Goal: Information Seeking & Learning: Learn about a topic

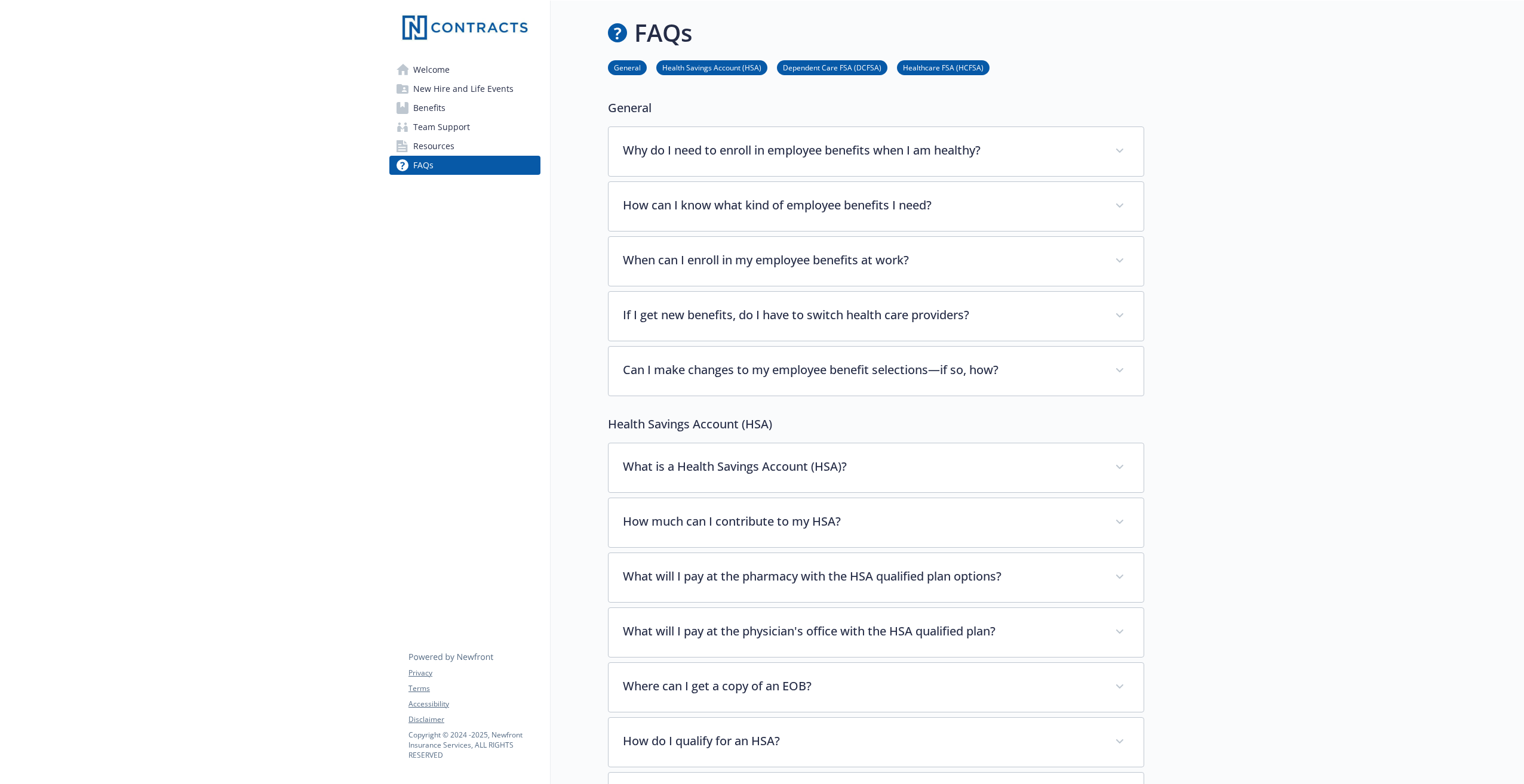
drag, startPoint x: 452, startPoint y: 95, endPoint x: 497, endPoint y: 105, distance: 46.1
click at [452, 95] on span "New Hire and Life Events" at bounding box center [463, 88] width 100 height 19
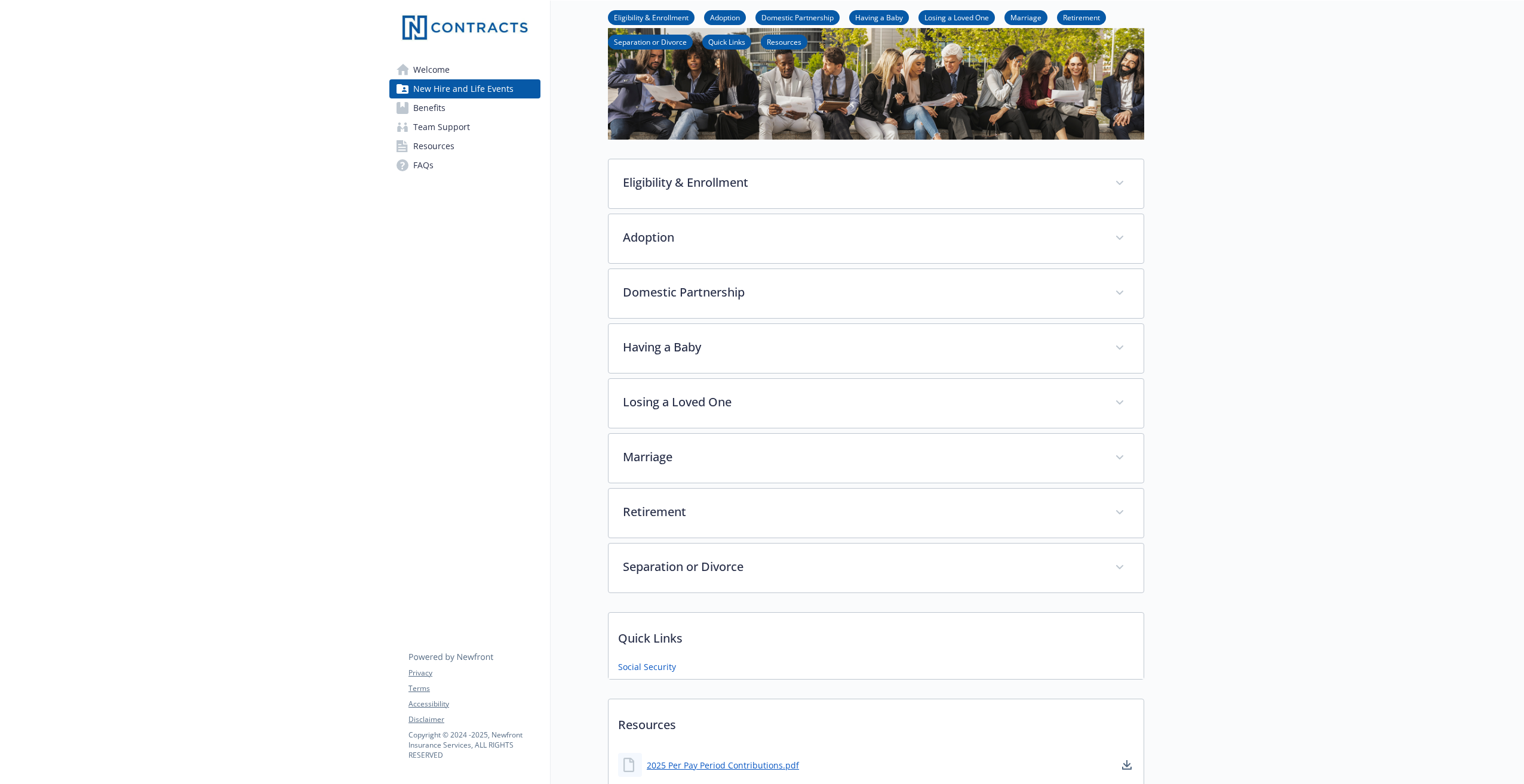
scroll to position [119, 0]
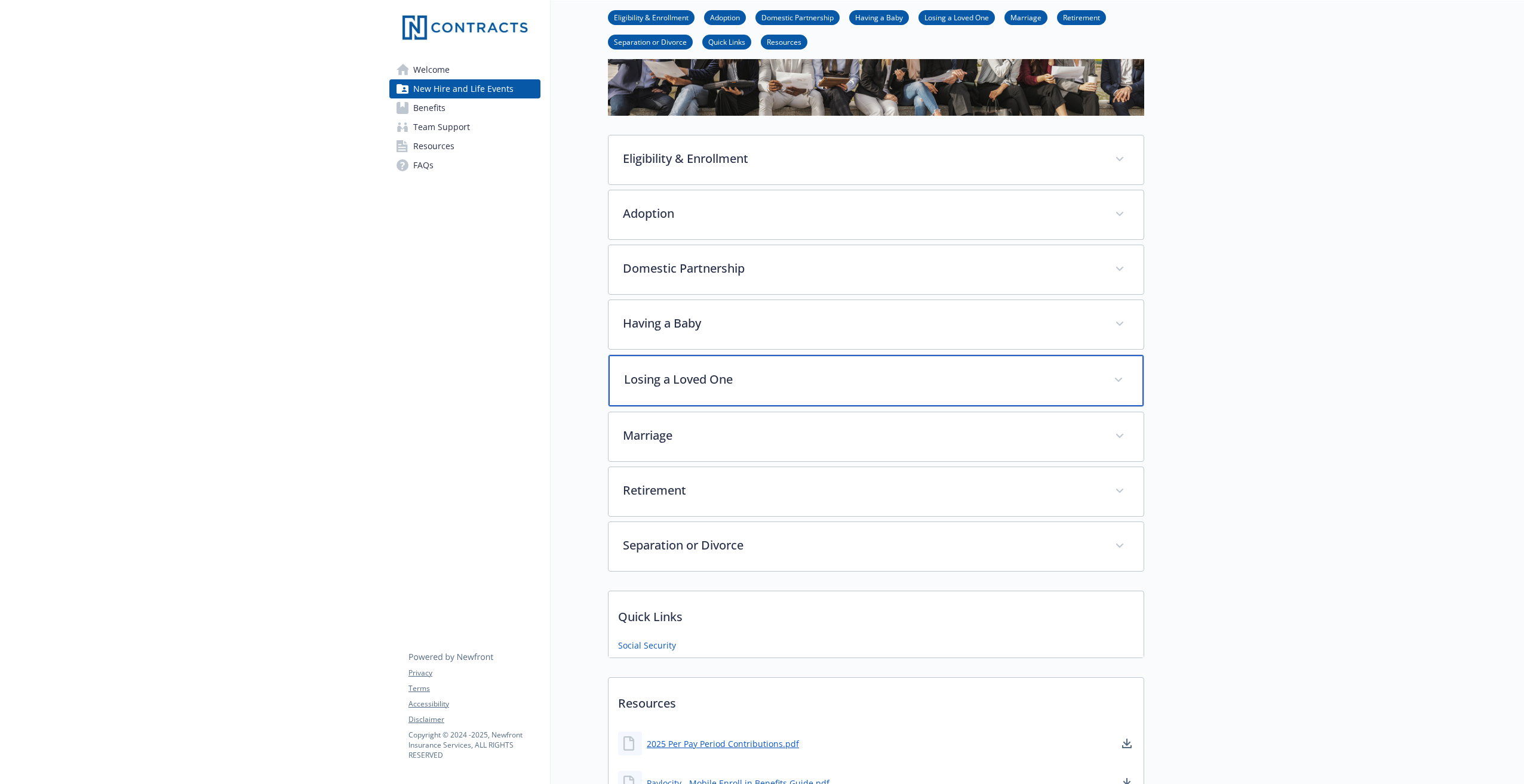
click at [751, 384] on p "Losing a Loved One" at bounding box center [861, 380] width 475 height 18
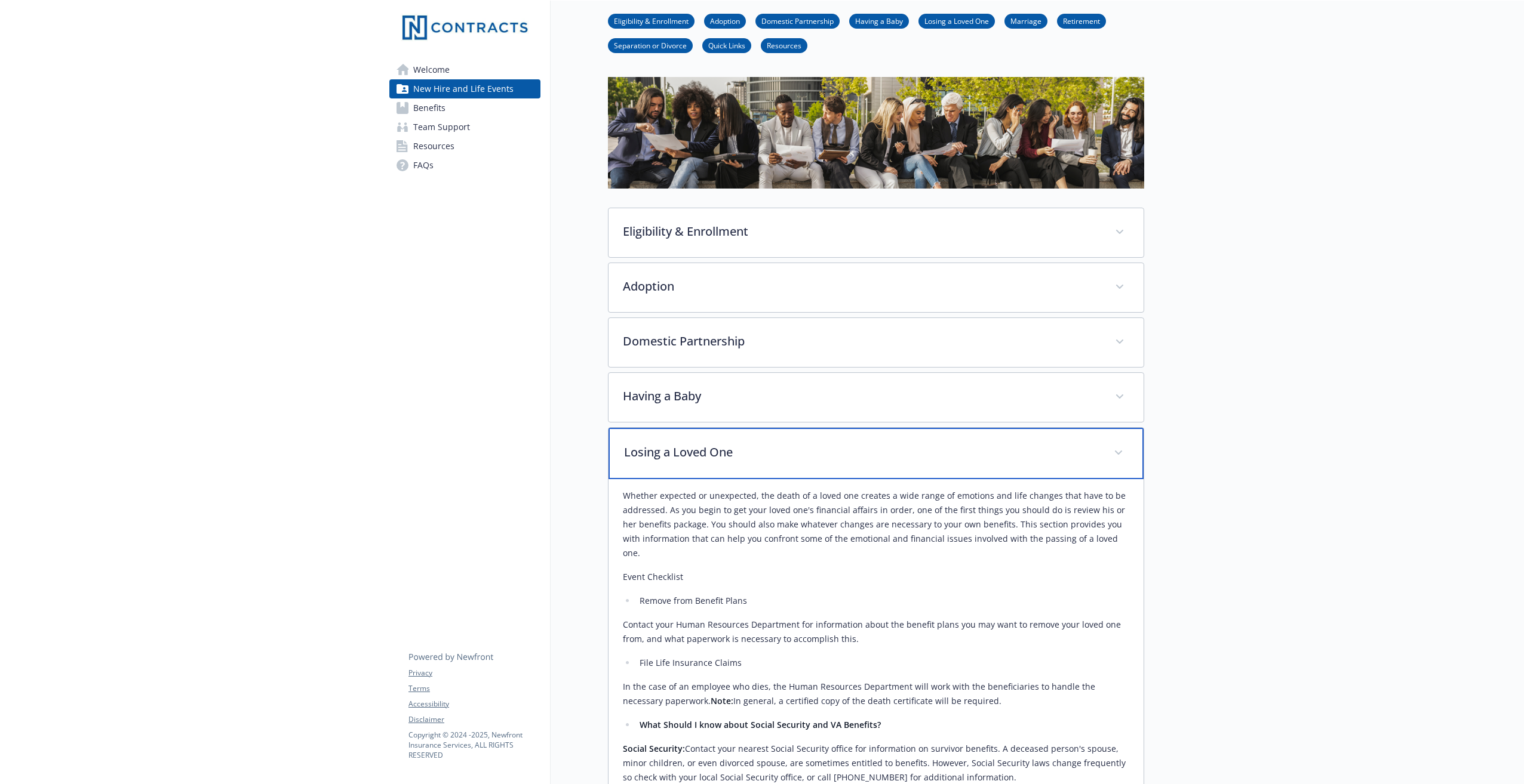
scroll to position [0, 0]
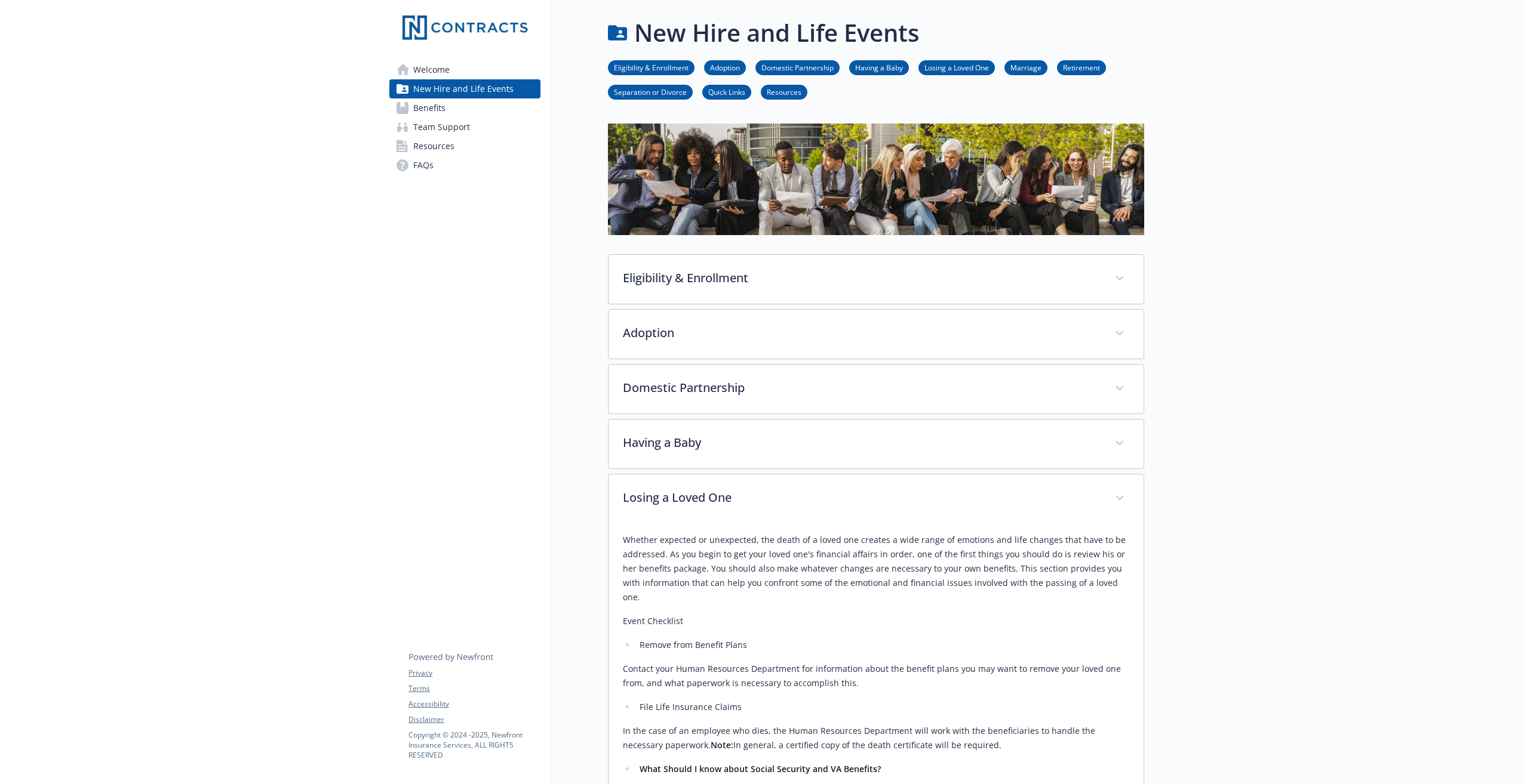
click at [726, 93] on link "Quick Links" at bounding box center [727, 91] width 49 height 11
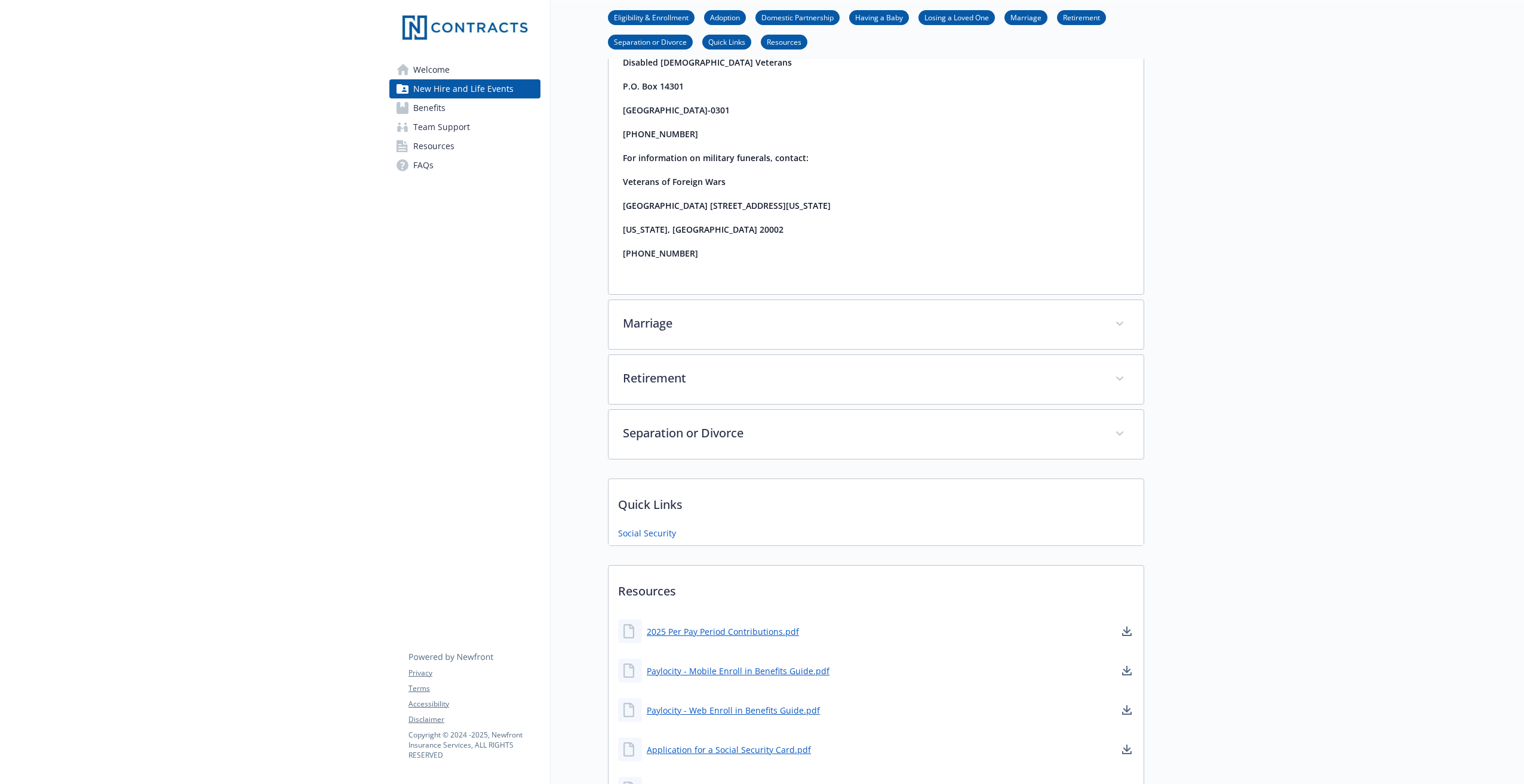
scroll to position [1086, 9]
